Goal: Entertainment & Leisure: Consume media (video, audio)

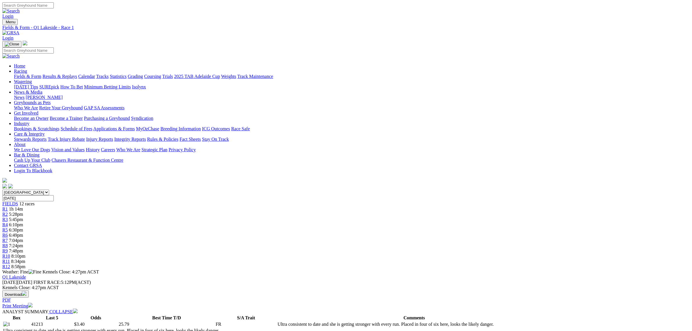
click at [41, 74] on link "Fields & Form" at bounding box center [27, 76] width 27 height 5
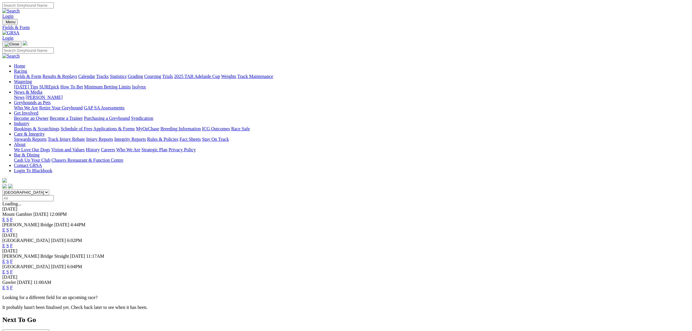
click at [49, 190] on select "South Australia New South Wales Northern Territory Queensland Tasmania Victoria…" at bounding box center [25, 193] width 47 height 6
select select "QLD"
click at [49, 190] on select "South Australia New South Wales Northern Territory Queensland Tasmania Victoria…" at bounding box center [25, 193] width 47 height 6
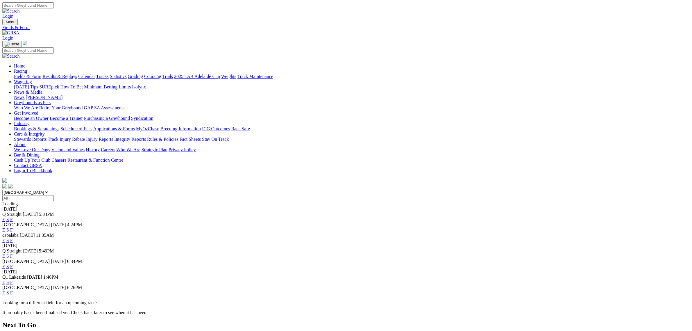
click at [5, 227] on link "E" at bounding box center [3, 229] width 3 height 5
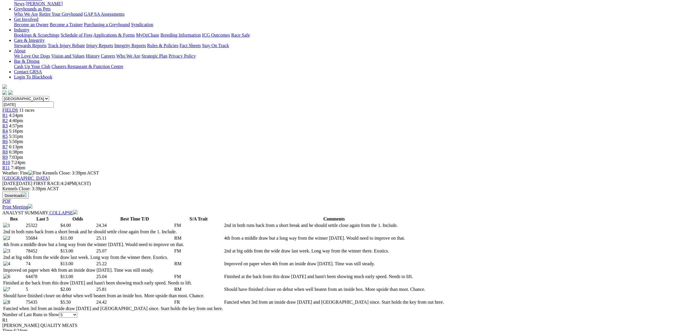
scroll to position [109, 0]
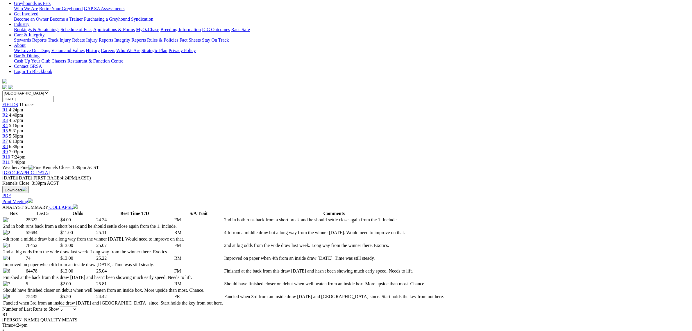
scroll to position [182, 0]
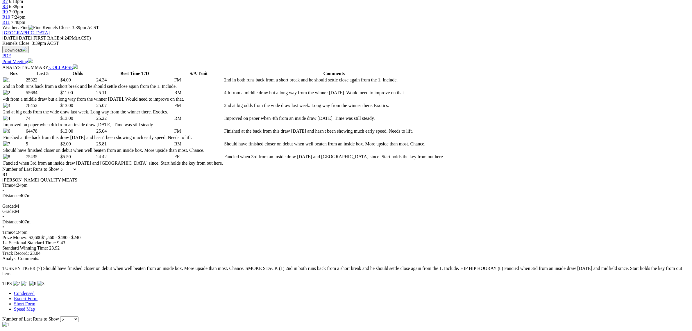
scroll to position [254, 0]
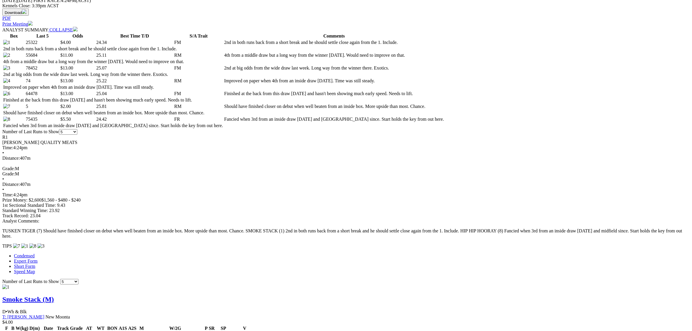
scroll to position [291, 0]
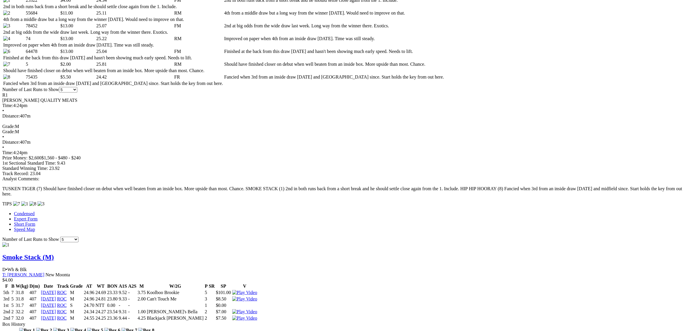
scroll to position [363, 0]
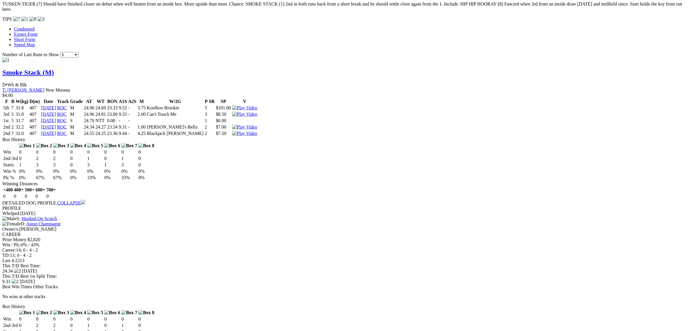
scroll to position [509, 0]
